Goal: Browse casually: Explore the website without a specific task or goal

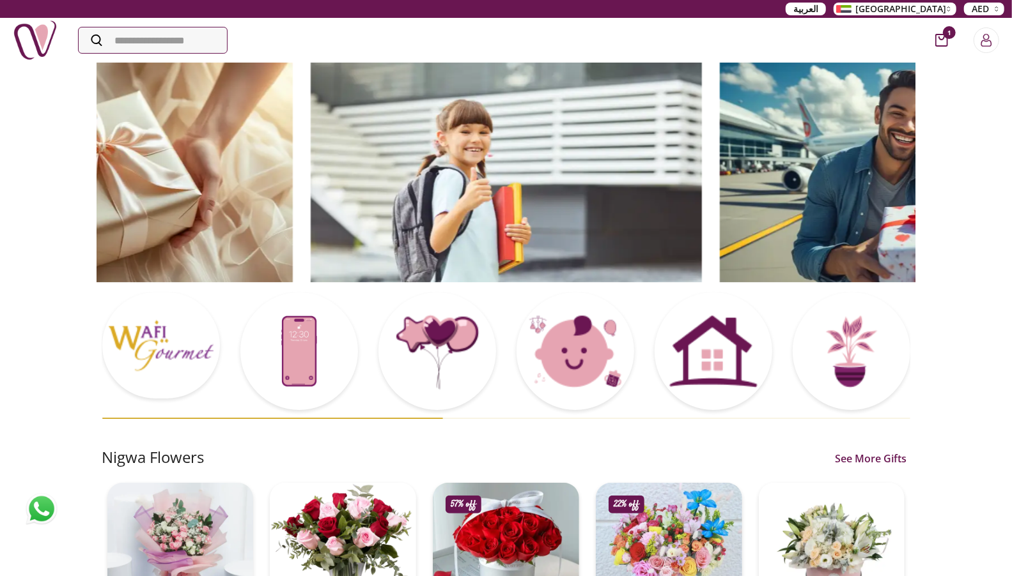
click at [293, 187] on img at bounding box center [97, 171] width 391 height 221
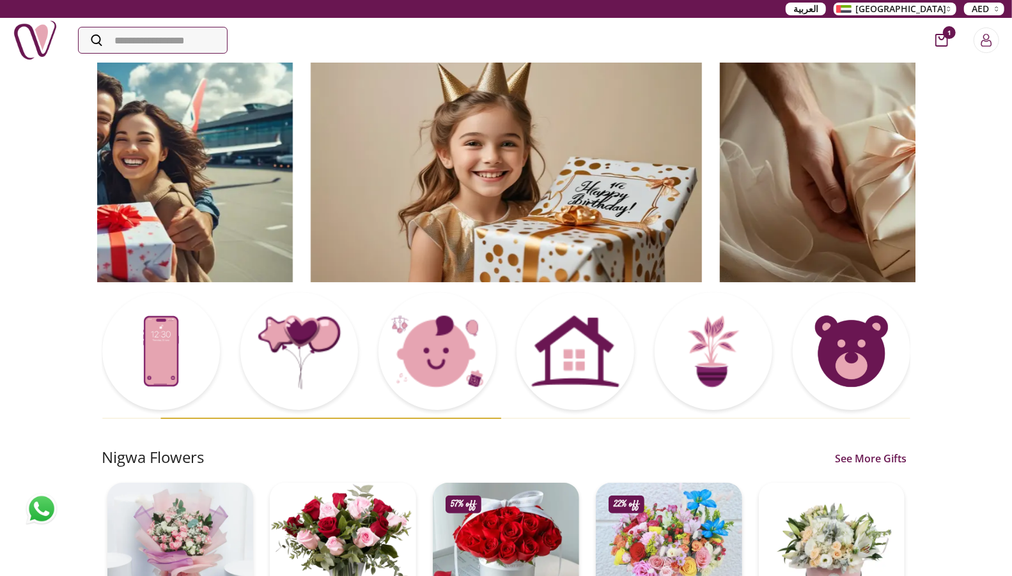
click at [443, 197] on img at bounding box center [506, 171] width 391 height 221
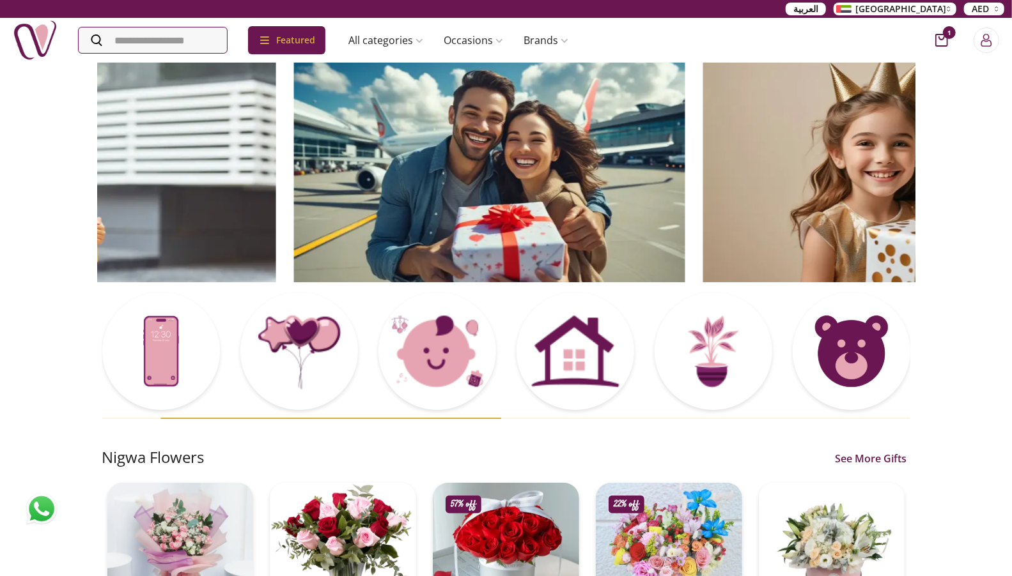
click at [293, 143] on img at bounding box center [488, 171] width 391 height 221
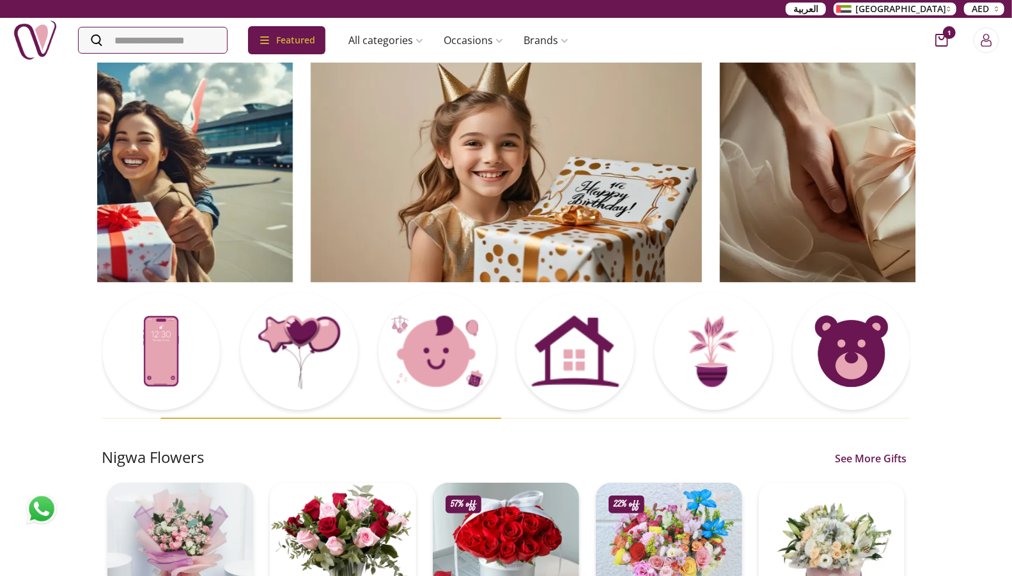
click at [268, 160] on img at bounding box center [97, 171] width 391 height 221
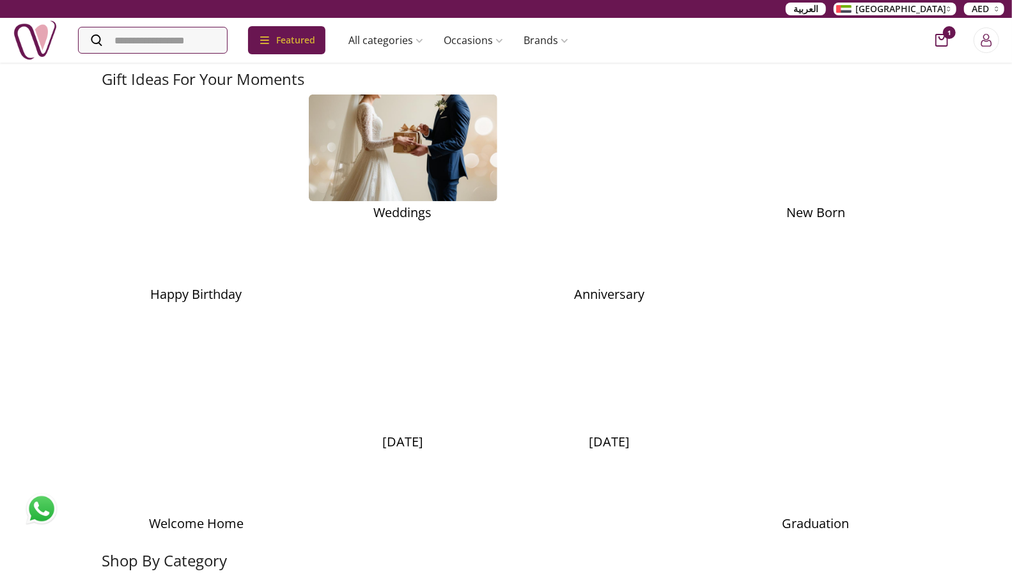
scroll to position [1726, 0]
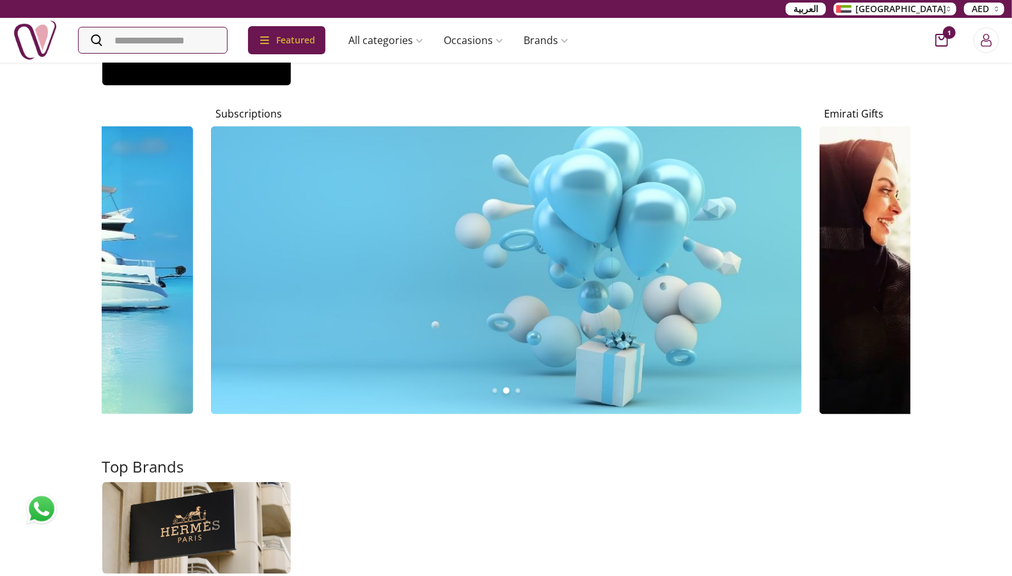
scroll to position [3776, 0]
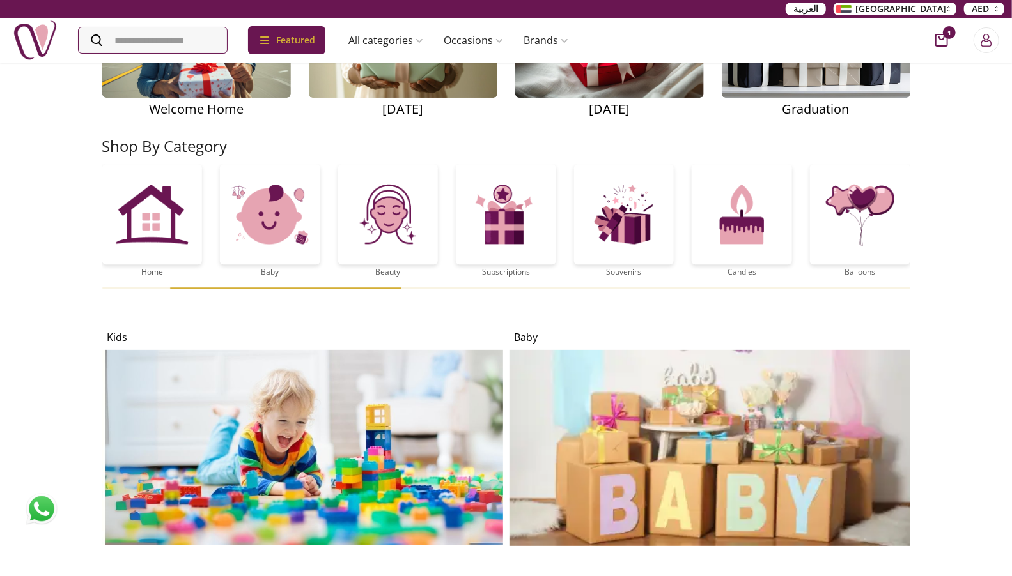
scroll to position [1683, 0]
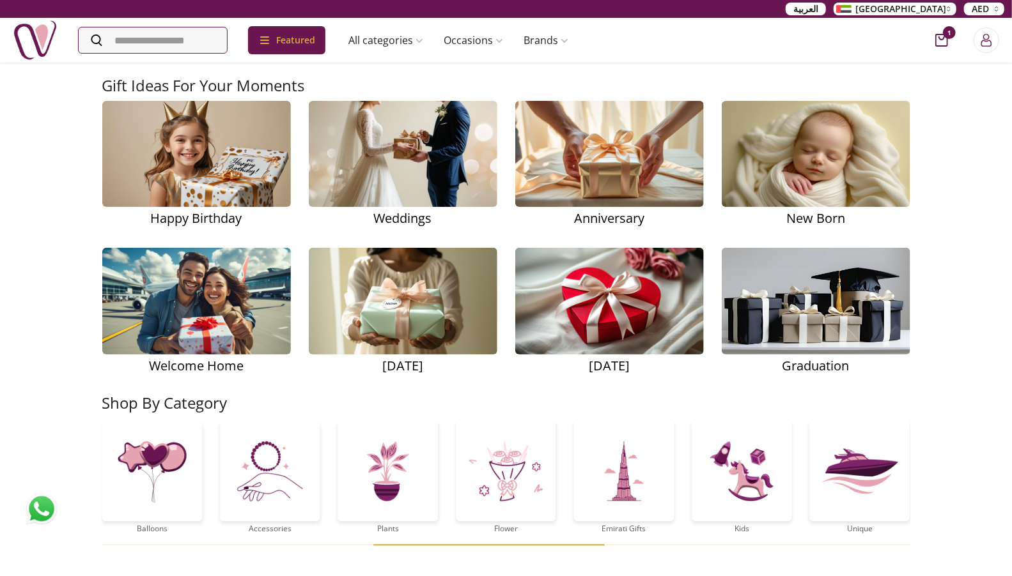
click at [658, 463] on div "Shop By Category musk&bakhoor Healthy Home Baby Beauty Subscriptions Souvenirs …" at bounding box center [506, 469] width 808 height 153
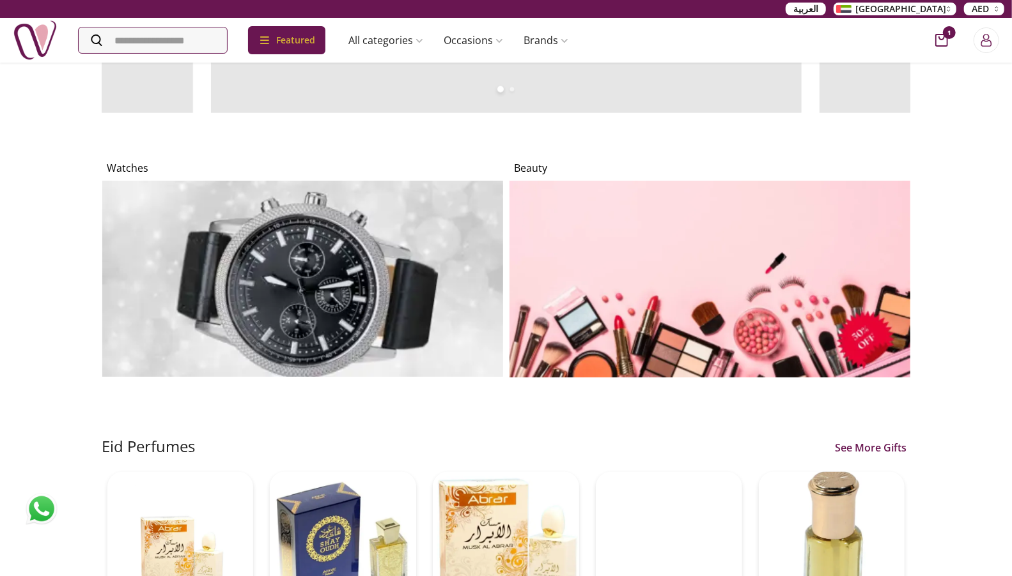
scroll to position [875, 0]
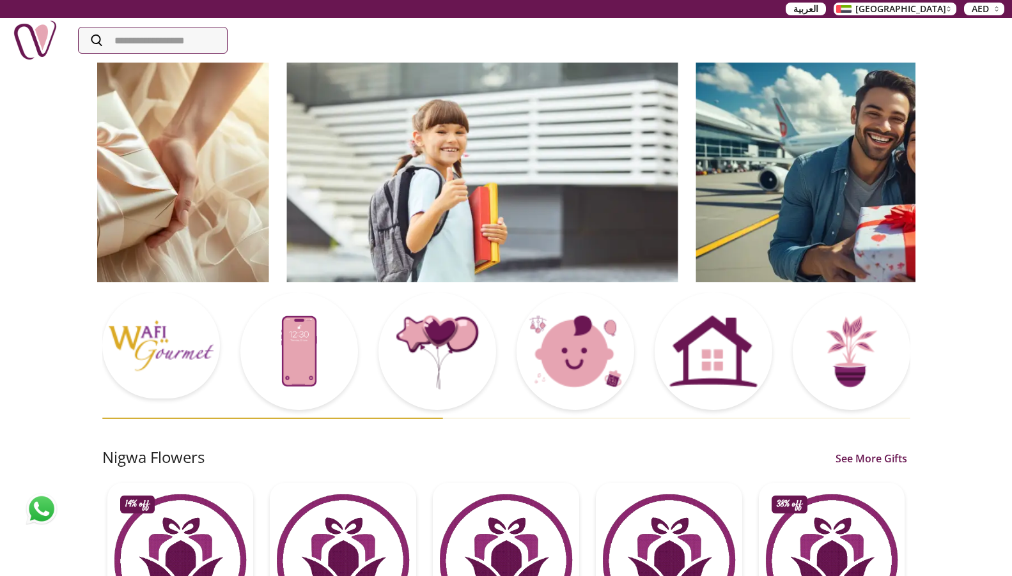
click at [474, 66] on img at bounding box center [481, 171] width 391 height 221
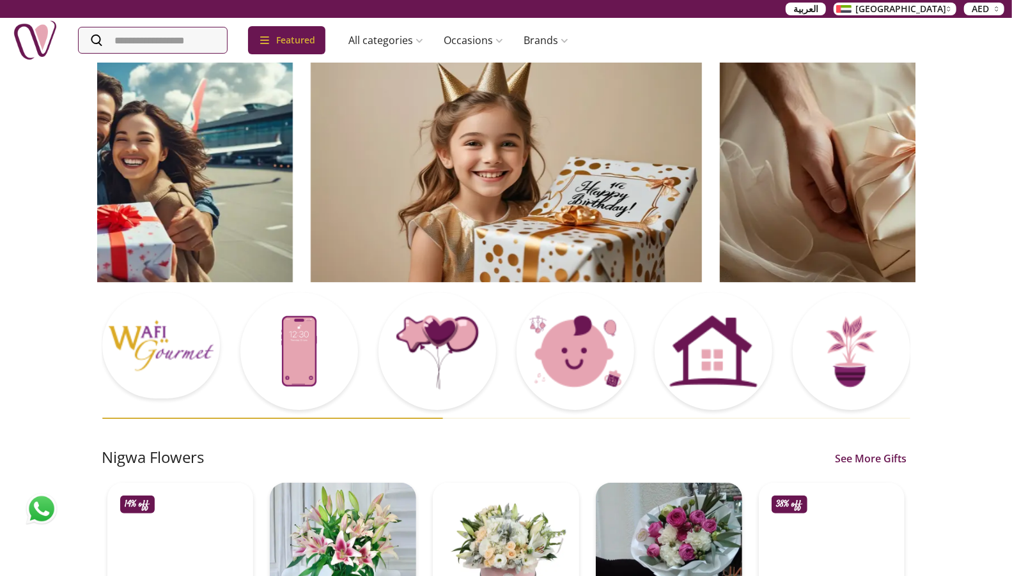
click at [614, 71] on img at bounding box center [506, 171] width 391 height 221
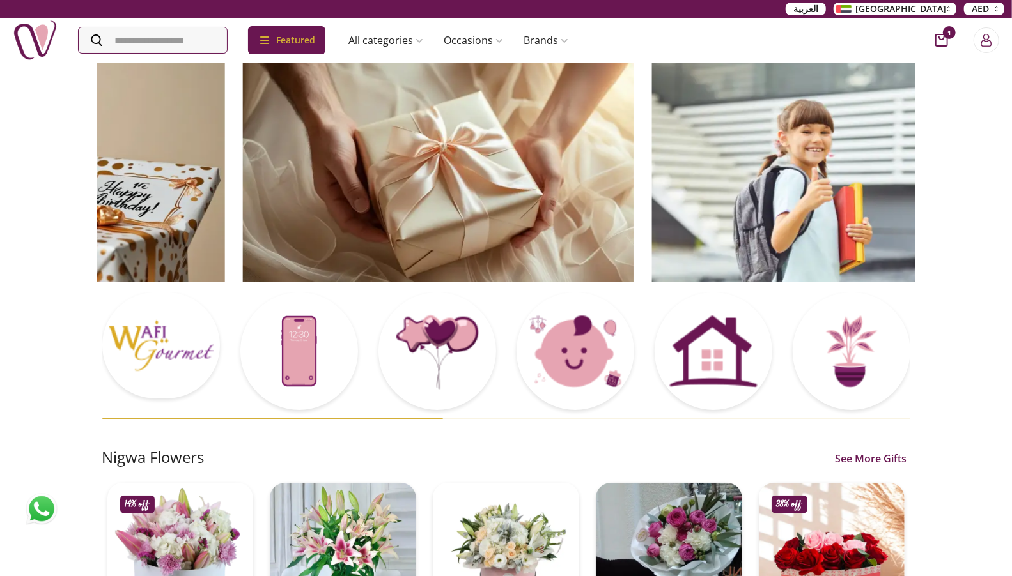
click at [575, 68] on img at bounding box center [437, 171] width 391 height 221
